Goal: Task Accomplishment & Management: Manage account settings

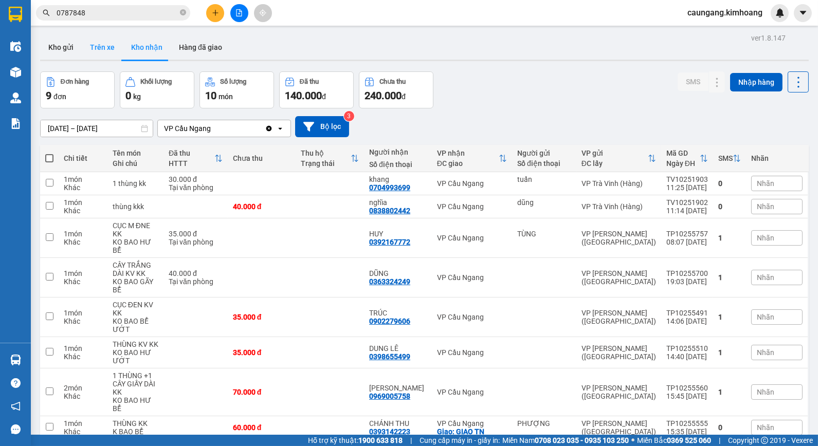
click at [97, 46] on button "Trên xe" at bounding box center [102, 47] width 41 height 25
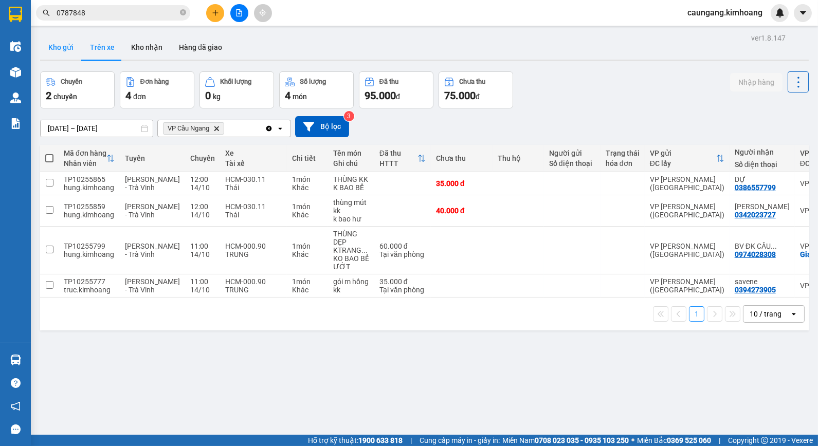
click at [76, 50] on button "Kho gửi" at bounding box center [61, 47] width 42 height 25
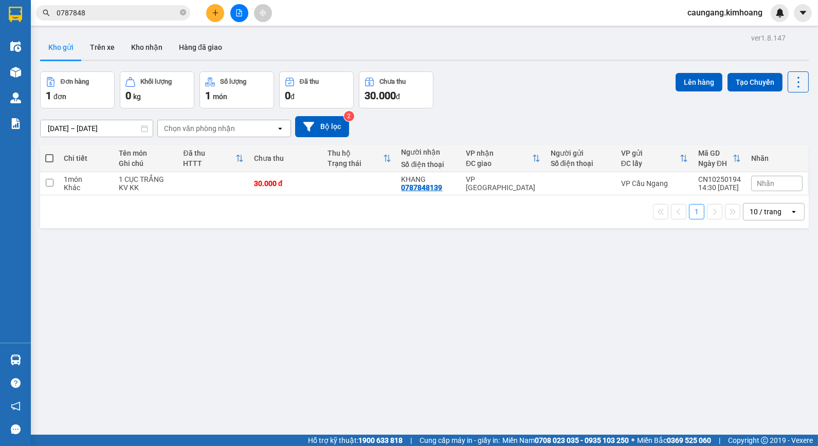
click at [40, 35] on button "Kho gửi" at bounding box center [61, 47] width 42 height 25
click at [103, 48] on button "Trên xe" at bounding box center [102, 47] width 41 height 25
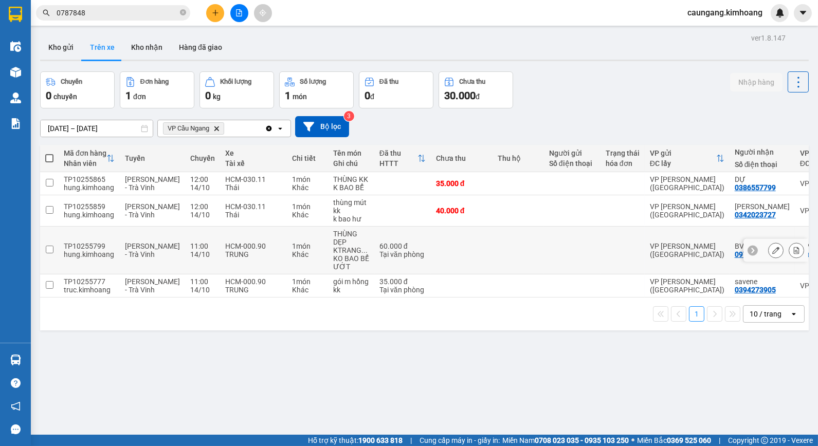
click at [287, 253] on td "1 món Khác" at bounding box center [307, 251] width 41 height 48
checkbox input "true"
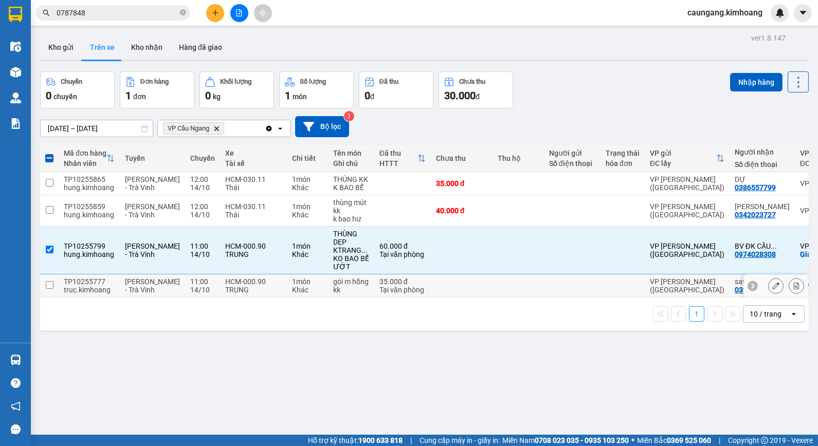
click at [292, 286] on div "Khác" at bounding box center [307, 290] width 31 height 8
checkbox input "true"
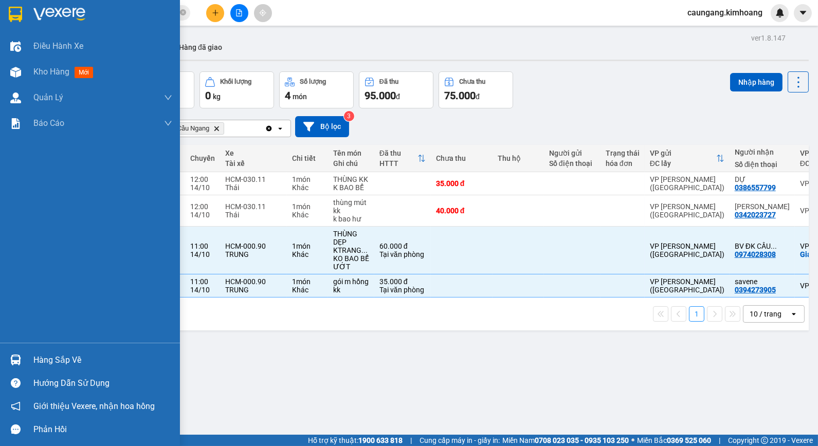
click at [63, 358] on div "Hàng sắp về" at bounding box center [102, 360] width 139 height 15
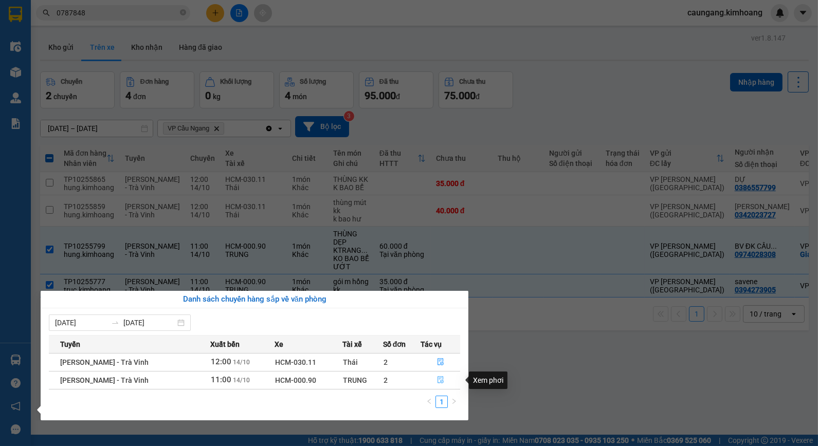
click at [438, 379] on icon "file-done" at bounding box center [441, 379] width 6 height 7
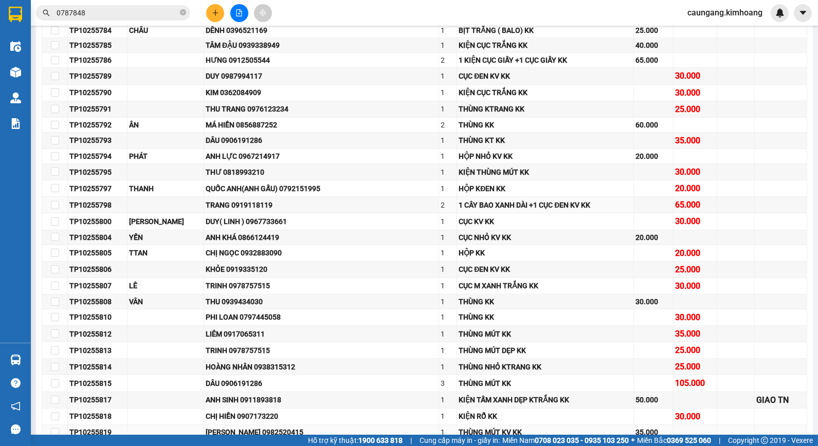
scroll to position [742, 0]
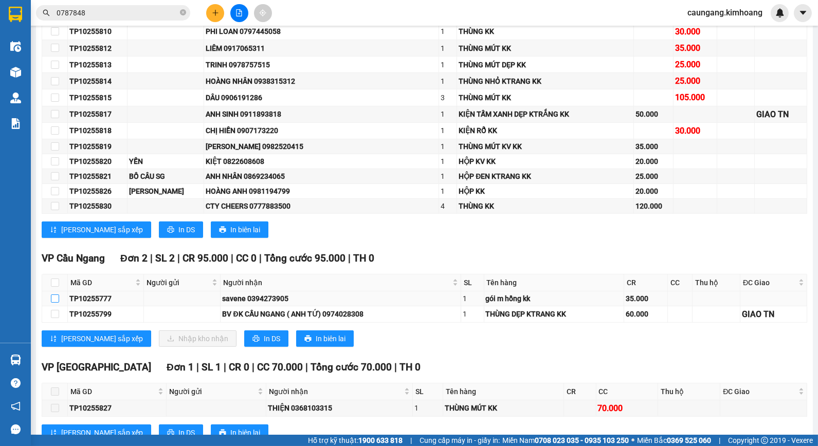
click at [57, 303] on input "checkbox" at bounding box center [55, 299] width 8 height 8
checkbox input "true"
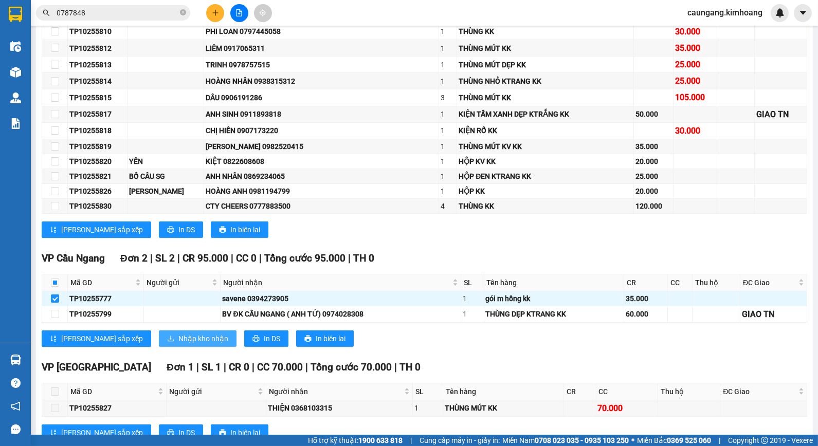
click at [178, 344] on span "Nhập kho nhận" at bounding box center [203, 338] width 50 height 11
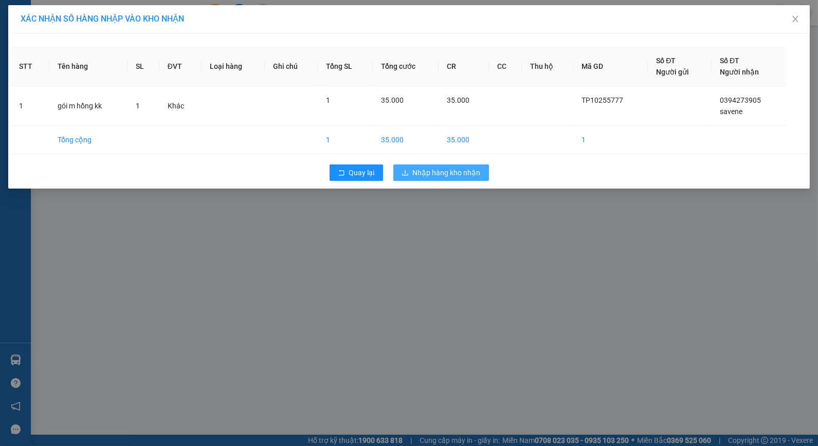
click at [416, 178] on span "Nhập hàng kho nhận" at bounding box center [447, 172] width 68 height 11
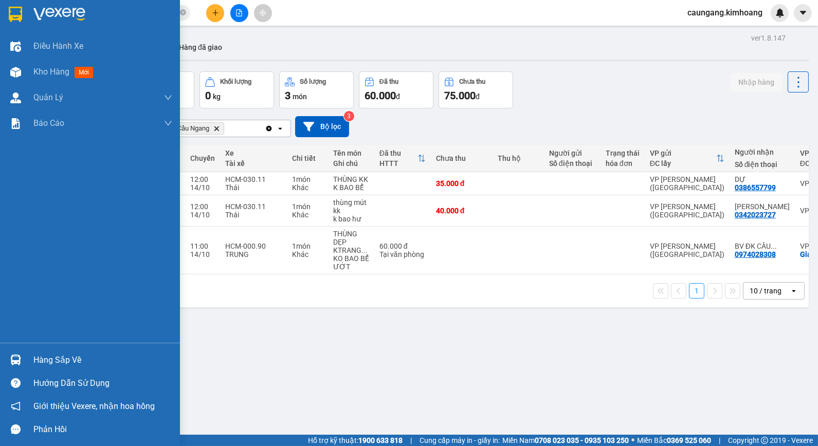
click at [63, 354] on div "Hàng sắp về" at bounding box center [102, 360] width 139 height 15
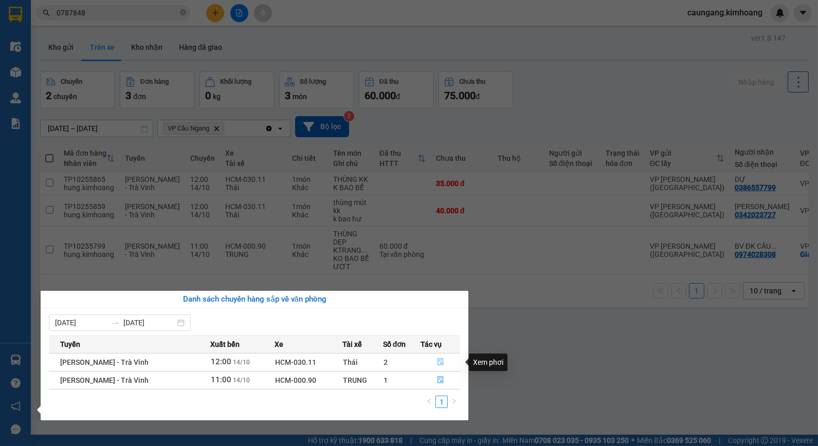
click at [489, 356] on div "Xem phơi" at bounding box center [488, 362] width 39 height 17
drag, startPoint x: 565, startPoint y: 350, endPoint x: 504, endPoint y: 334, distance: 62.6
click at [562, 350] on section "Kết quả tìm kiếm ( 23 ) Bộ lọc Mã ĐH Trạng thái Món hàng Thu hộ Tổng cước Chưa …" at bounding box center [409, 223] width 818 height 446
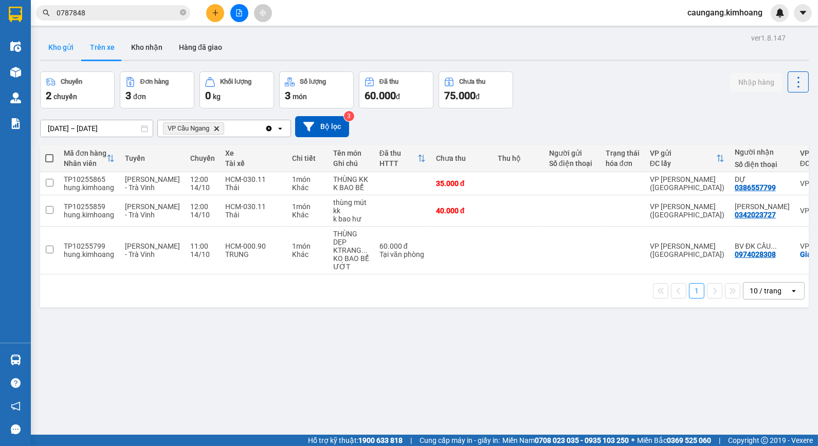
click at [64, 51] on button "Kho gửi" at bounding box center [61, 47] width 42 height 25
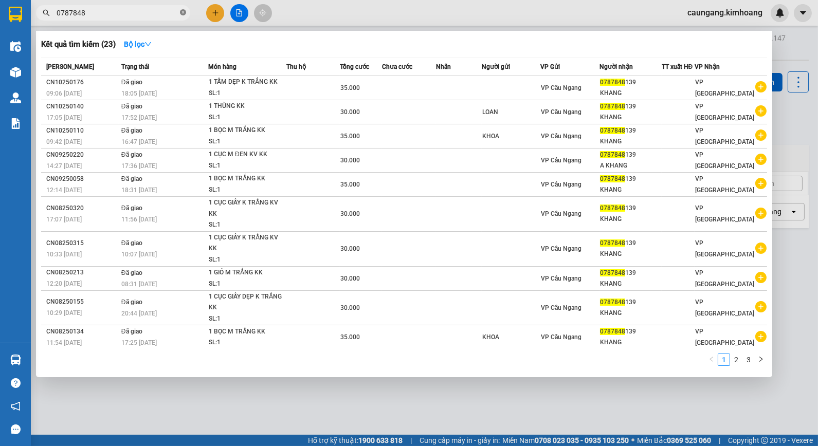
click at [183, 12] on icon "close-circle" at bounding box center [183, 12] width 6 height 6
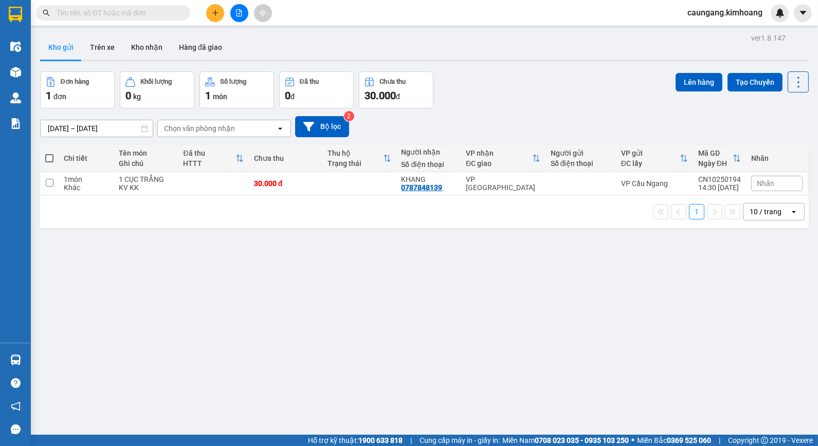
click at [142, 12] on input "text" at bounding box center [117, 12] width 121 height 11
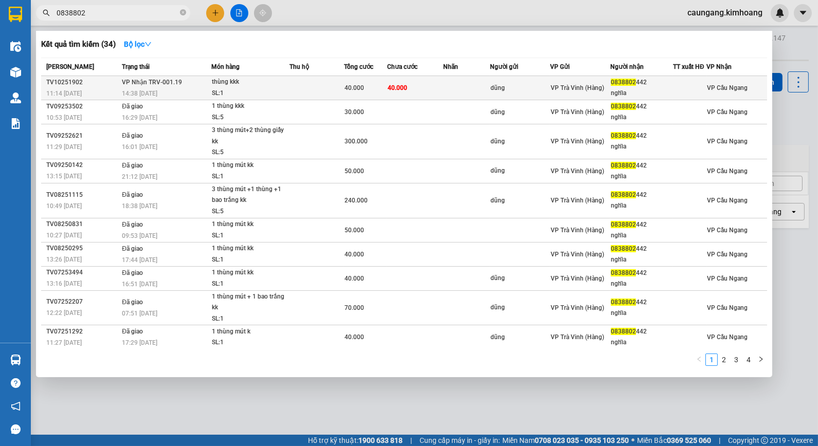
type input "0838802"
click at [452, 85] on td at bounding box center [466, 88] width 46 height 24
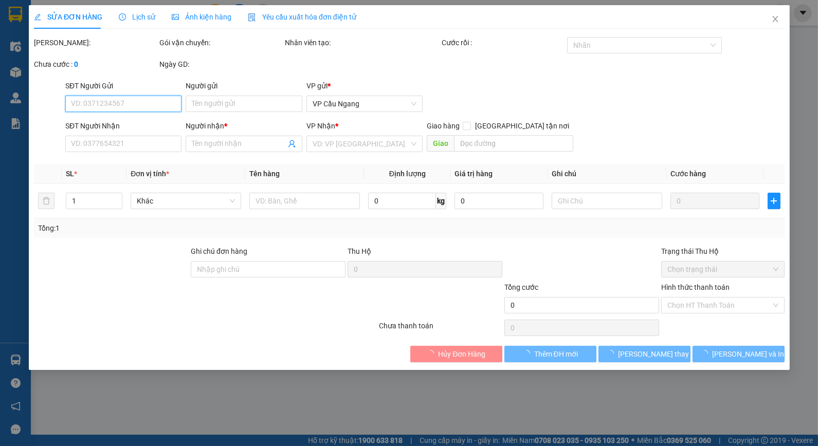
type input "dũng"
type input "0838802442"
type input "nghĩa"
type input "40.000"
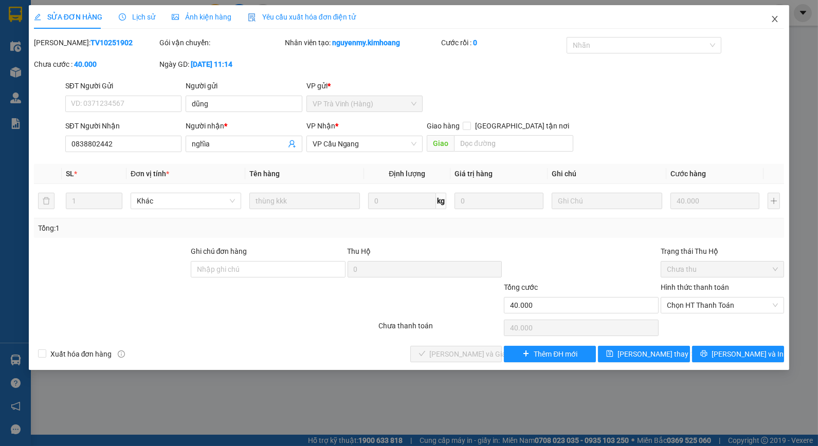
click at [774, 17] on icon "close" at bounding box center [775, 19] width 8 height 8
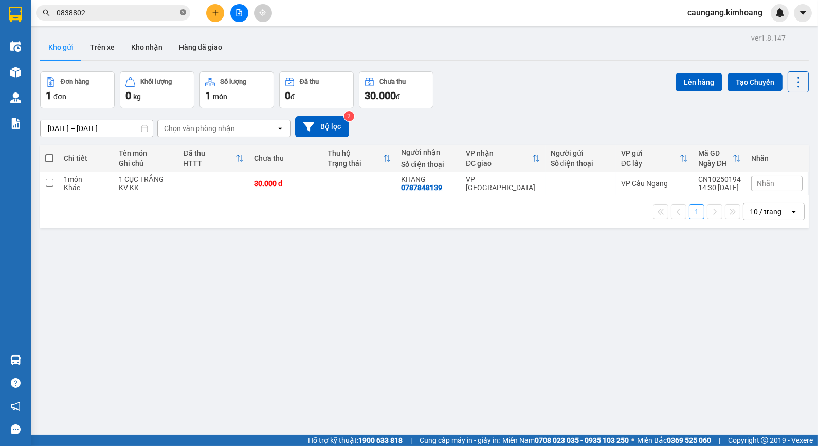
click at [182, 14] on icon "close-circle" at bounding box center [183, 12] width 6 height 6
click at [158, 13] on input "text" at bounding box center [117, 12] width 121 height 11
click at [147, 12] on input "text" at bounding box center [117, 12] width 121 height 11
click at [148, 45] on button "Kho nhận" at bounding box center [147, 47] width 48 height 25
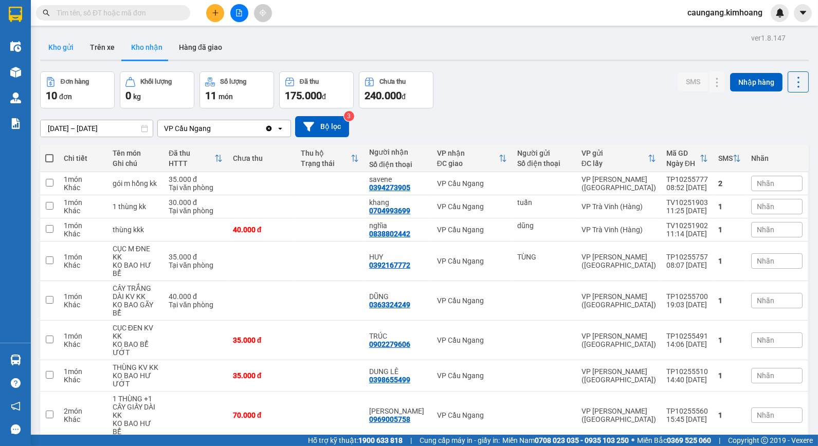
click at [63, 45] on button "Kho gửi" at bounding box center [61, 47] width 42 height 25
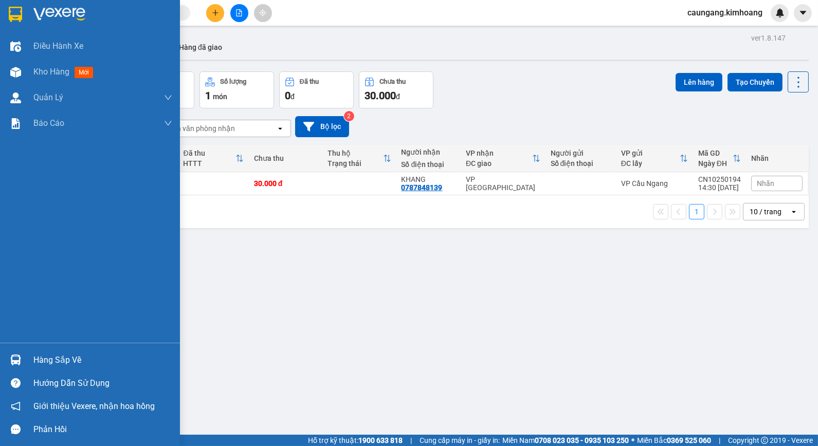
click at [44, 357] on div "Hàng sắp về" at bounding box center [102, 360] width 139 height 15
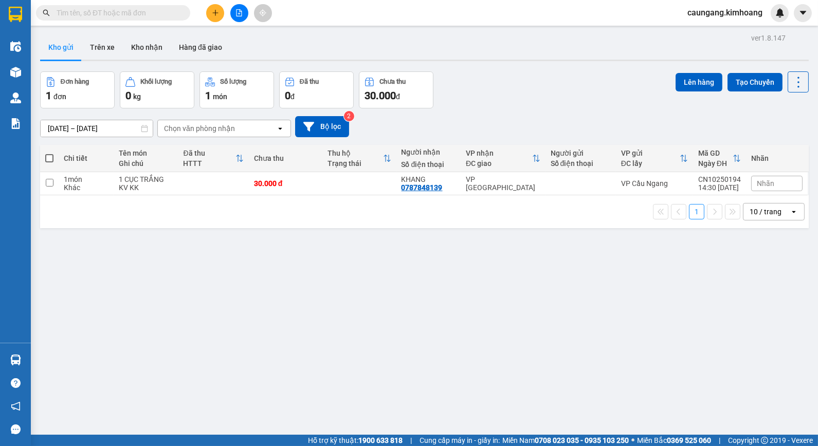
click at [542, 333] on section "Kết quả tìm kiếm ( 34 ) Bộ lọc Mã ĐH Trạng thái Món hàng Thu hộ Tổng cước Chưa …" at bounding box center [409, 223] width 818 height 446
click at [142, 46] on button "Kho nhận" at bounding box center [147, 47] width 48 height 25
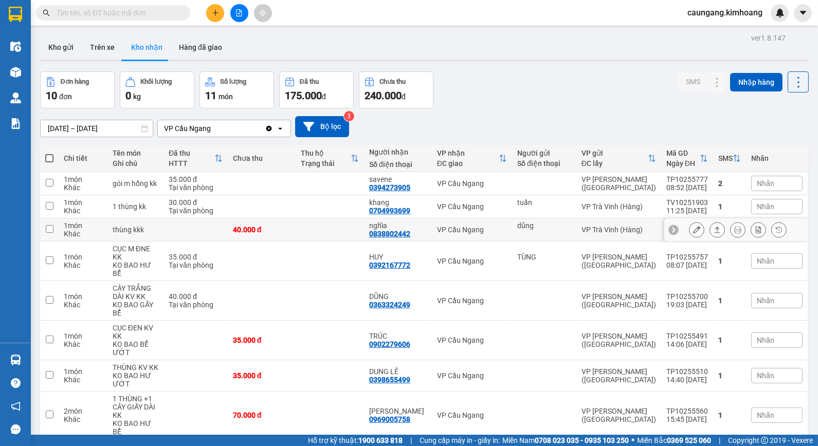
click at [693, 229] on button at bounding box center [696, 230] width 14 height 18
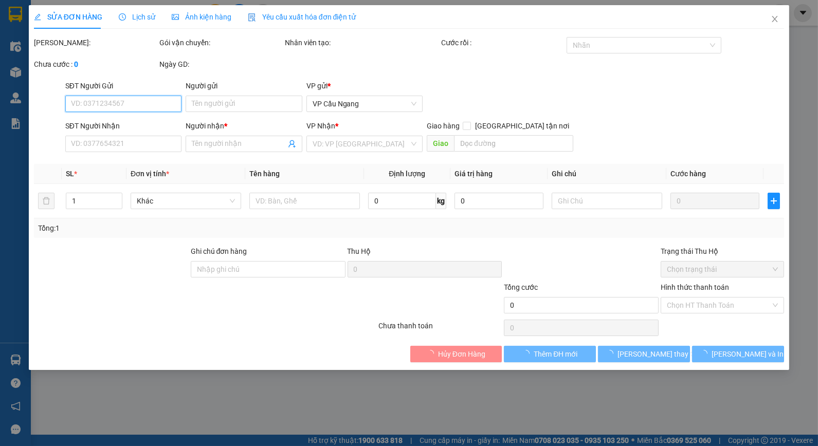
type input "dũng"
type input "0838802442"
type input "nghĩa"
type input "40.000"
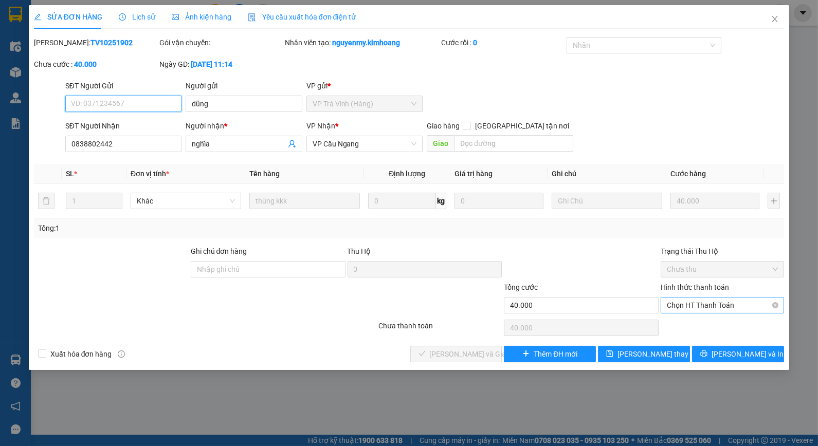
click at [695, 308] on span "Chọn HT Thanh Toán" at bounding box center [722, 305] width 111 height 15
click at [660, 333] on div "Chọn HT Thanh Toán" at bounding box center [722, 328] width 125 height 21
click at [692, 312] on span "Chọn HT Thanh Toán" at bounding box center [722, 305] width 111 height 15
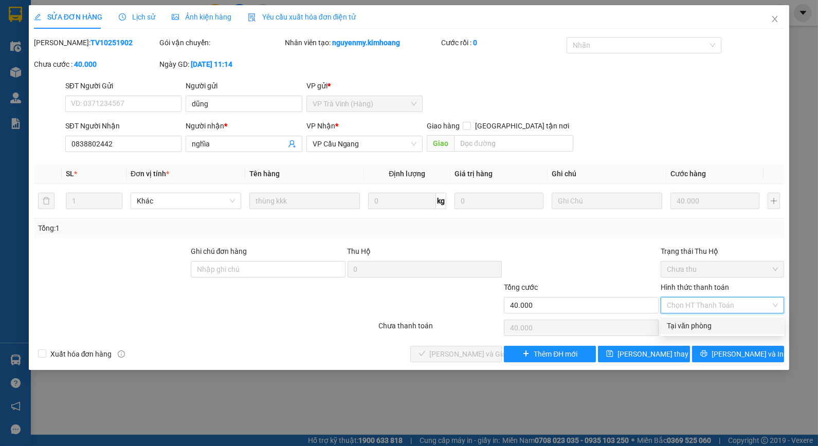
click at [693, 327] on div "Tại văn phòng" at bounding box center [722, 325] width 111 height 11
type input "0"
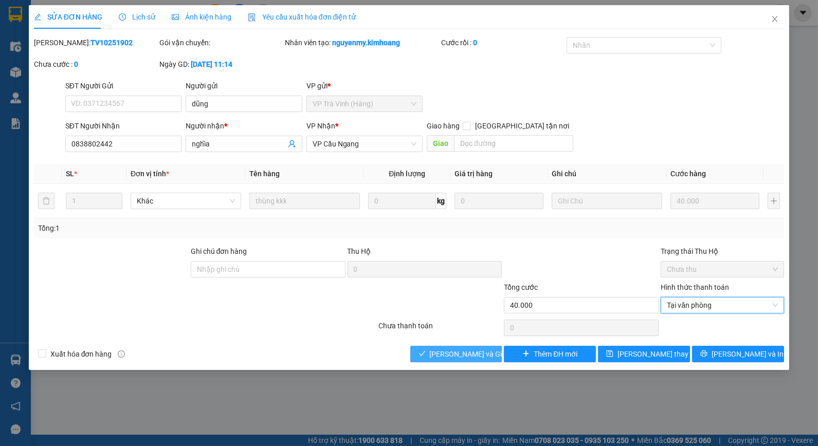
click at [463, 355] on span "[PERSON_NAME] và Giao hàng" at bounding box center [479, 354] width 99 height 11
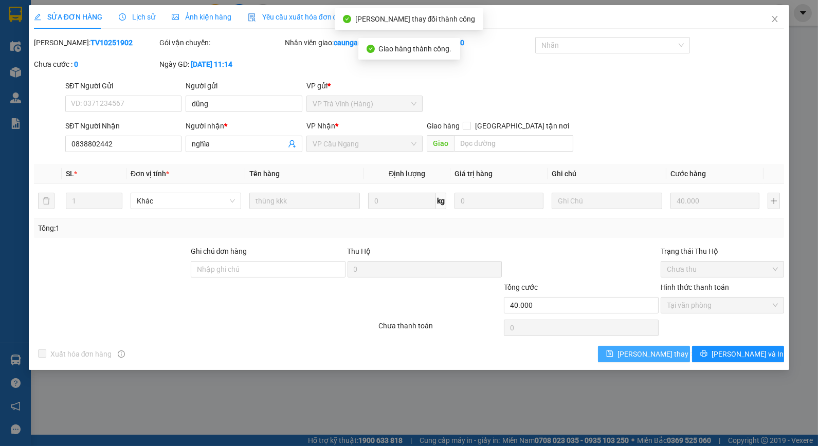
click at [669, 354] on span "[PERSON_NAME] thay đổi" at bounding box center [658, 354] width 82 height 11
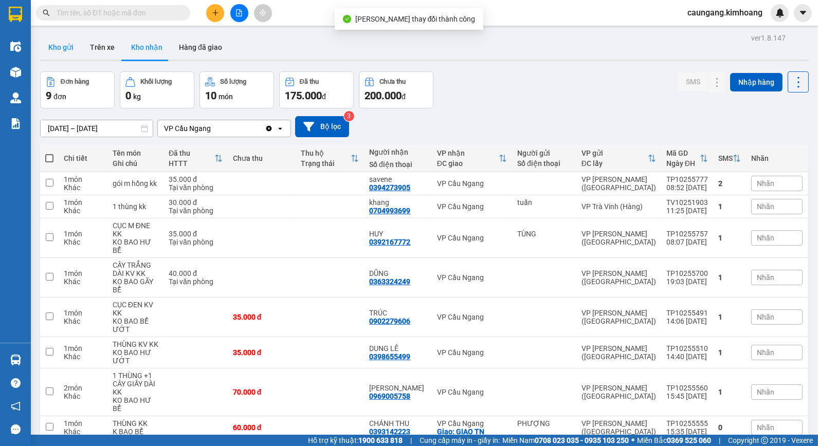
click at [62, 46] on button "Kho gửi" at bounding box center [61, 47] width 42 height 25
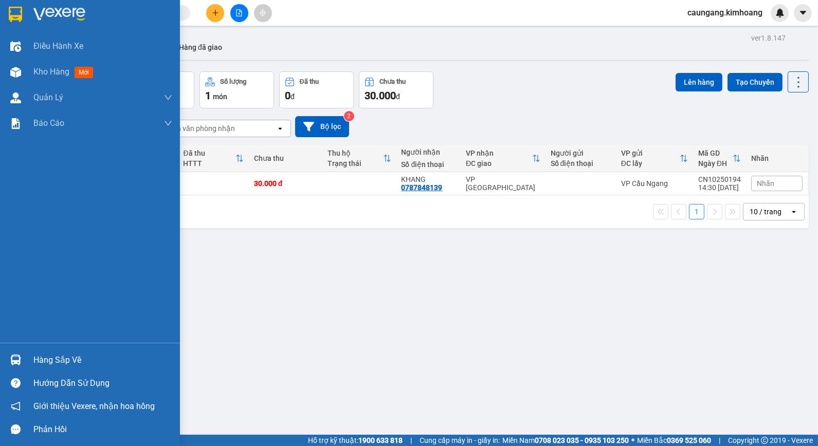
click at [53, 364] on div "Hàng sắp về" at bounding box center [102, 360] width 139 height 15
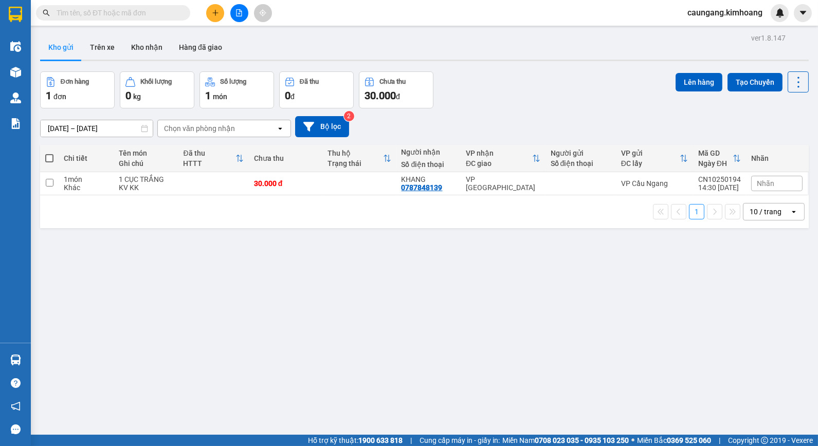
click at [486, 238] on section "Kết quả tìm kiếm ( 34 ) Bộ lọc Mã ĐH Trạng thái Món hàng Thu hộ Tổng cước Chưa …" at bounding box center [409, 223] width 818 height 446
click at [724, 183] on icon at bounding box center [727, 183] width 7 height 7
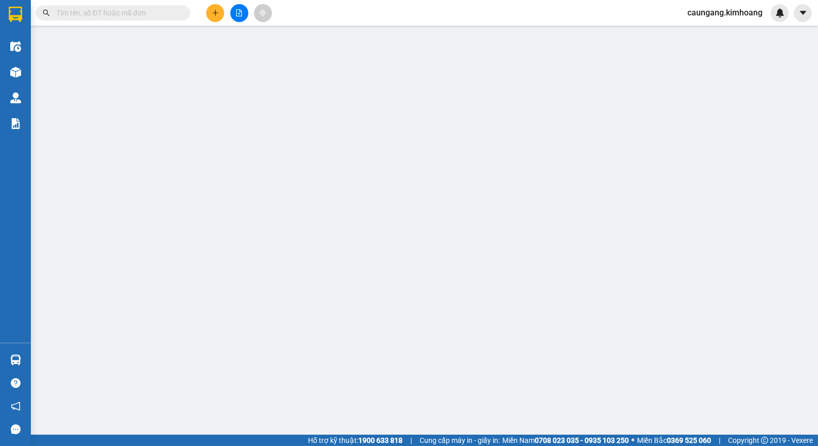
type input "0787848139"
type input "KHANG"
type input "30.000"
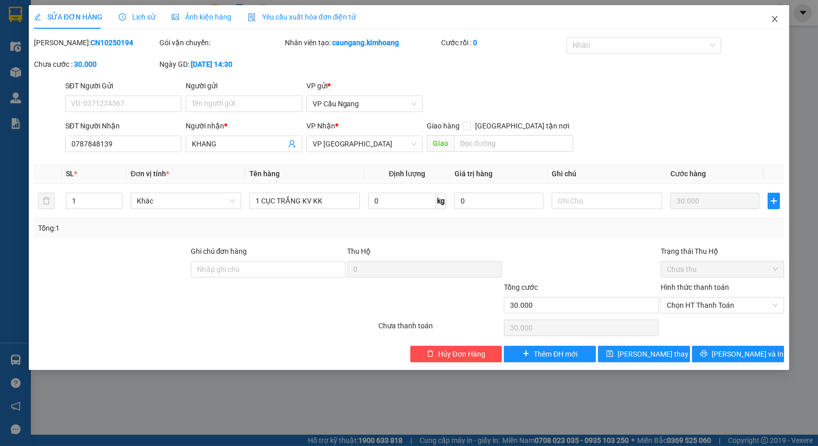
click at [777, 16] on icon "close" at bounding box center [775, 19] width 8 height 8
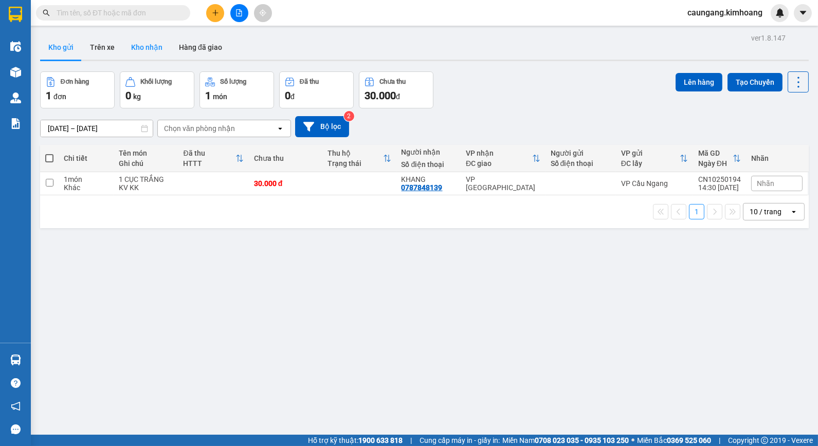
click at [152, 46] on button "Kho nhận" at bounding box center [147, 47] width 48 height 25
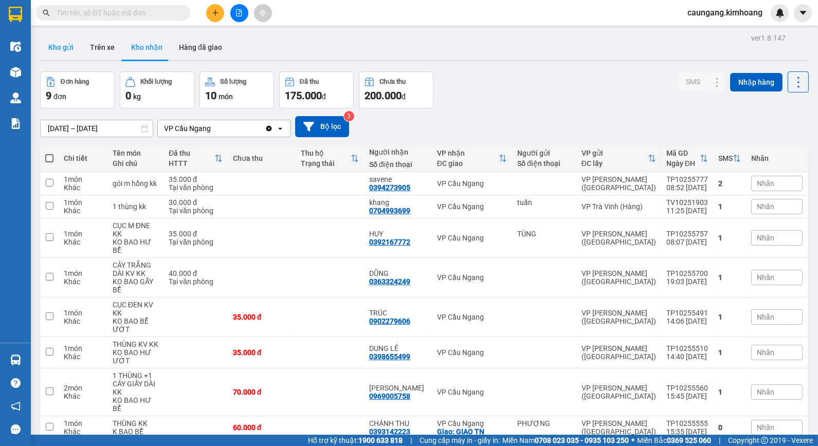
click at [51, 44] on button "Kho gửi" at bounding box center [61, 47] width 42 height 25
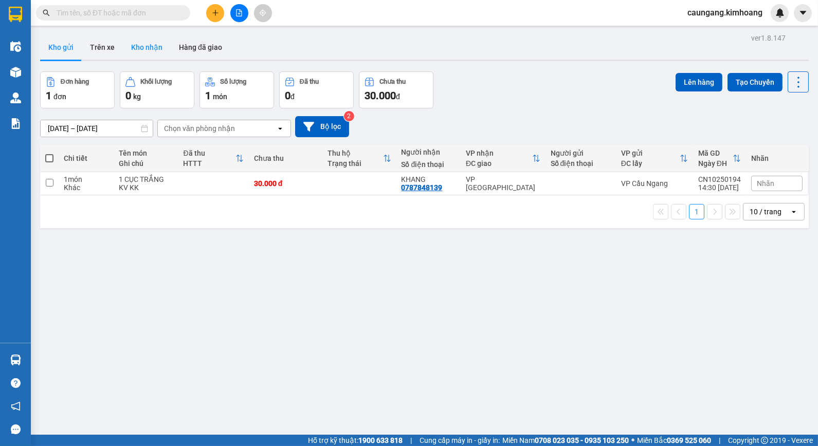
click at [141, 47] on button "Kho nhận" at bounding box center [147, 47] width 48 height 25
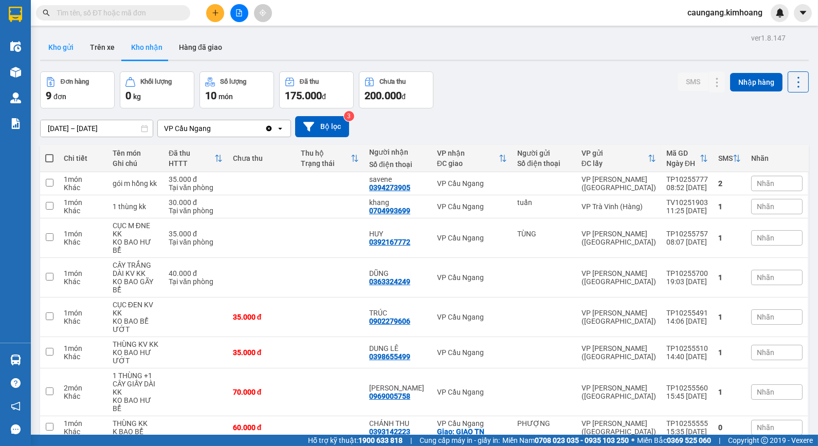
click at [63, 48] on button "Kho gửi" at bounding box center [61, 47] width 42 height 25
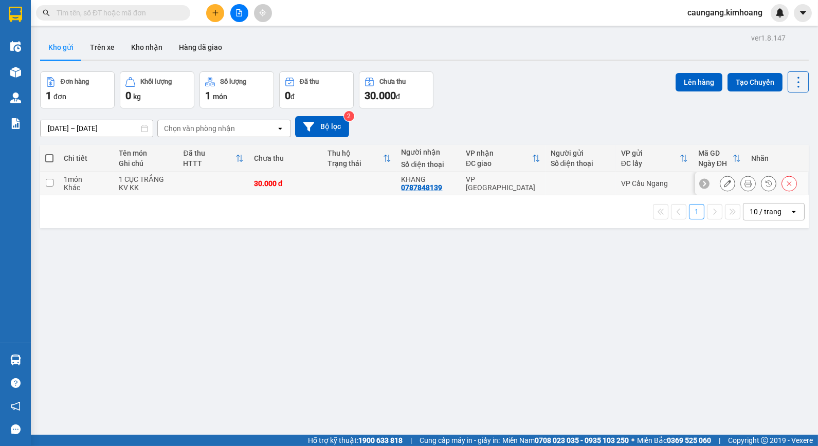
click at [532, 180] on div "VP [GEOGRAPHIC_DATA]" at bounding box center [503, 183] width 75 height 16
checkbox input "true"
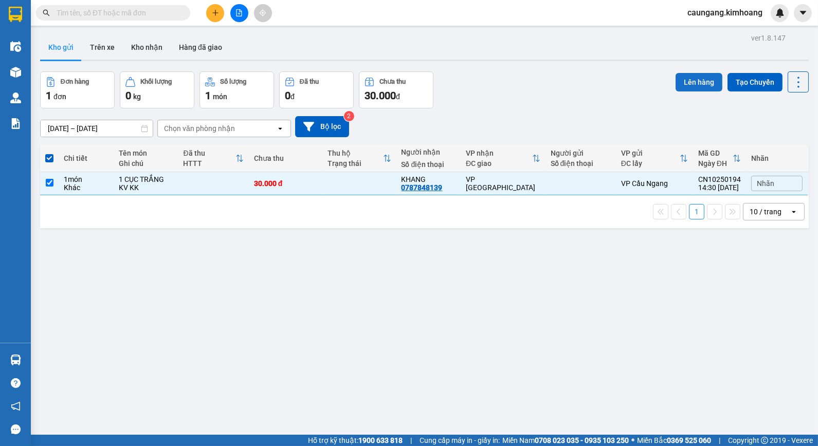
click at [681, 78] on button "Lên hàng" at bounding box center [699, 82] width 47 height 19
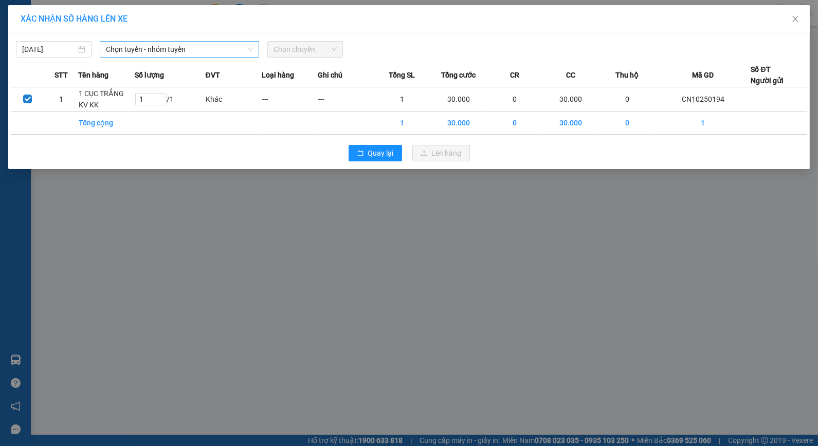
click at [250, 49] on icon "down" at bounding box center [250, 49] width 6 height 6
click at [229, 46] on span "Chọn tuyến - nhóm tuyến" at bounding box center [179, 49] width 147 height 15
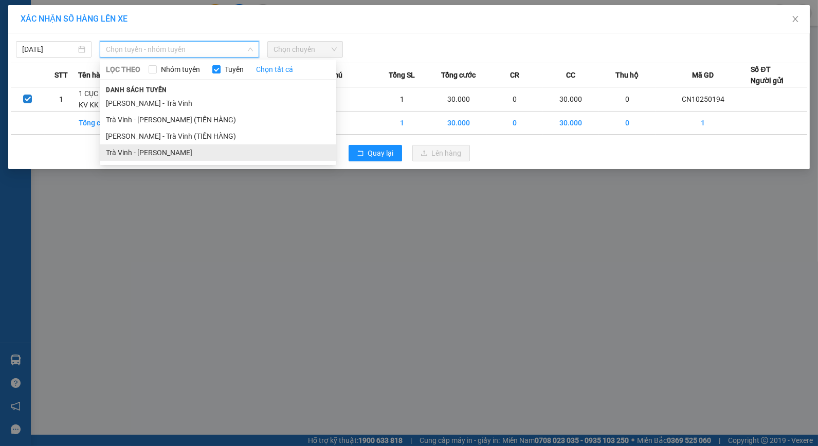
click at [227, 147] on li "Trà Vinh - [PERSON_NAME]" at bounding box center [218, 152] width 236 height 16
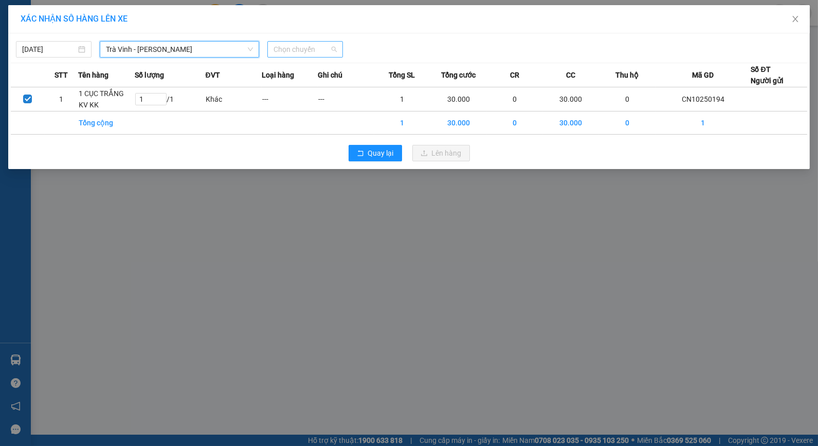
click at [299, 46] on span "Chọn chuyến" at bounding box center [305, 49] width 63 height 15
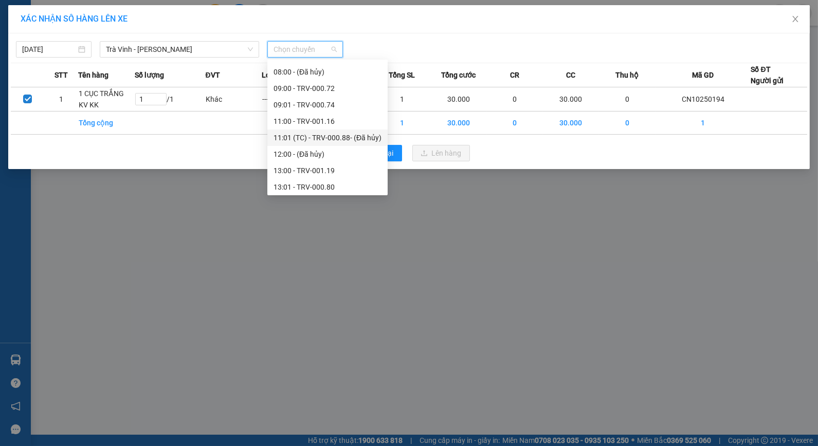
scroll to position [296, 0]
click at [310, 163] on div "17:01 - (Đã hủy)" at bounding box center [328, 168] width 108 height 11
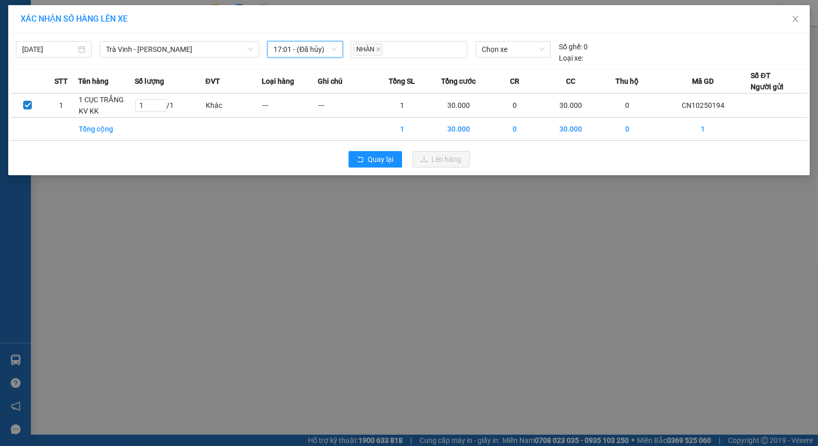
click at [315, 56] on span "17:01 - (Đã hủy)" at bounding box center [305, 49] width 63 height 15
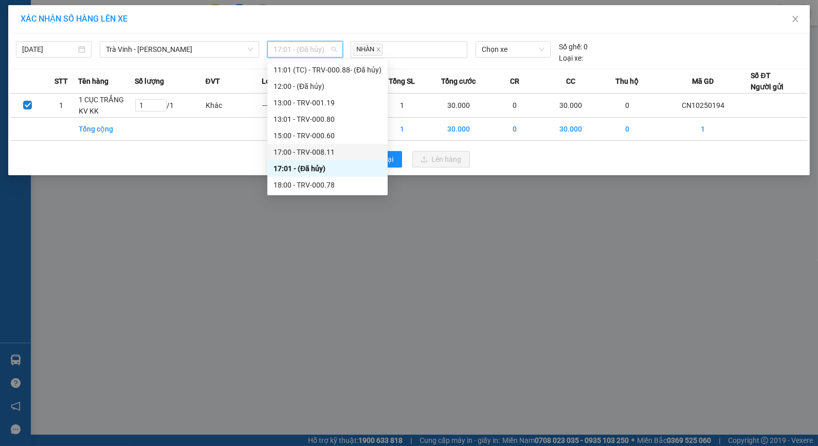
click at [326, 149] on div "17:00 - TRV-008.11" at bounding box center [328, 152] width 108 height 11
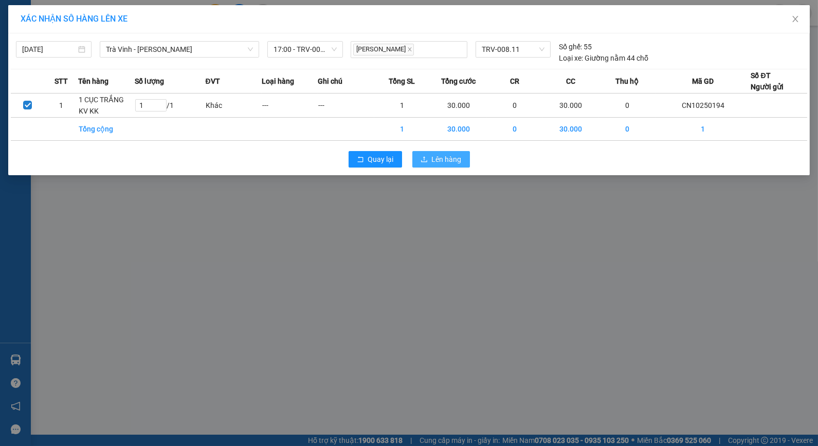
click at [430, 157] on button "Lên hàng" at bounding box center [441, 159] width 58 height 16
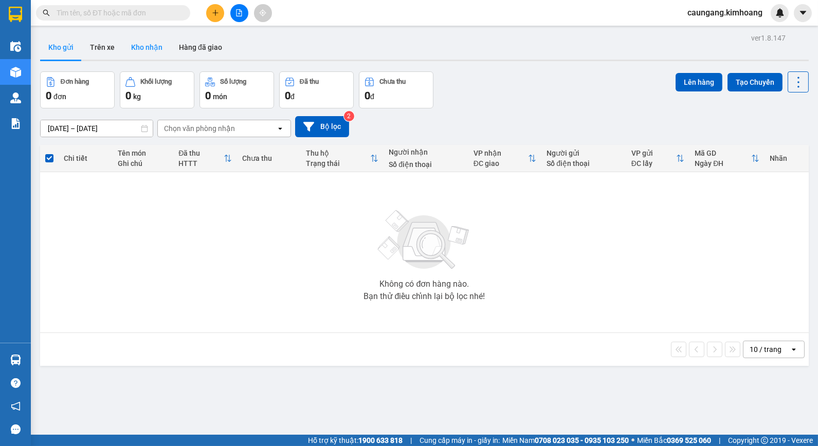
click at [146, 50] on button "Kho nhận" at bounding box center [147, 47] width 48 height 25
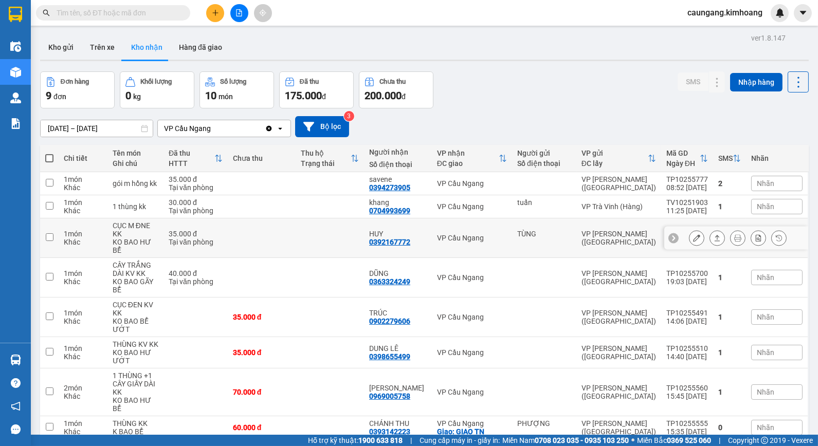
scroll to position [62, 0]
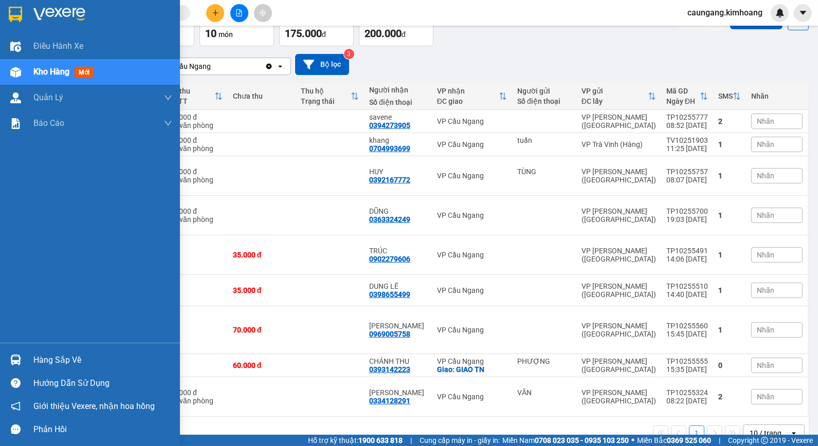
click at [34, 359] on div "Hàng sắp về" at bounding box center [102, 360] width 139 height 15
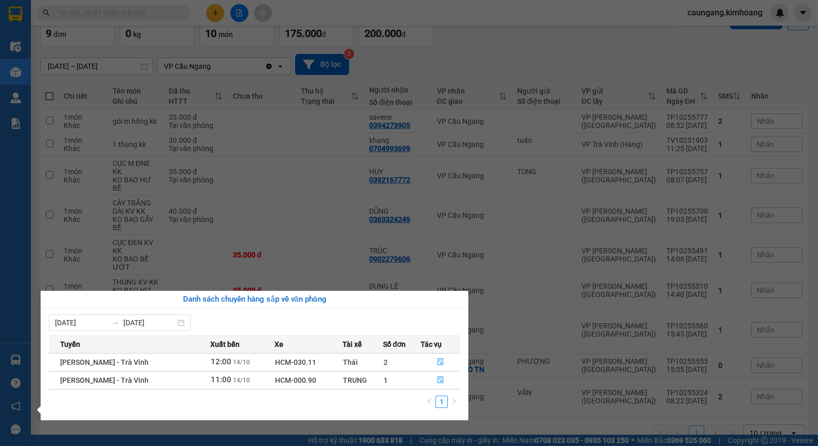
click at [507, 408] on section "Kết quả tìm kiếm ( 34 ) Bộ lọc Mã ĐH Trạng thái Món hàng Thu hộ Tổng cước Chưa …" at bounding box center [409, 223] width 818 height 446
